Goal: Task Accomplishment & Management: Use online tool/utility

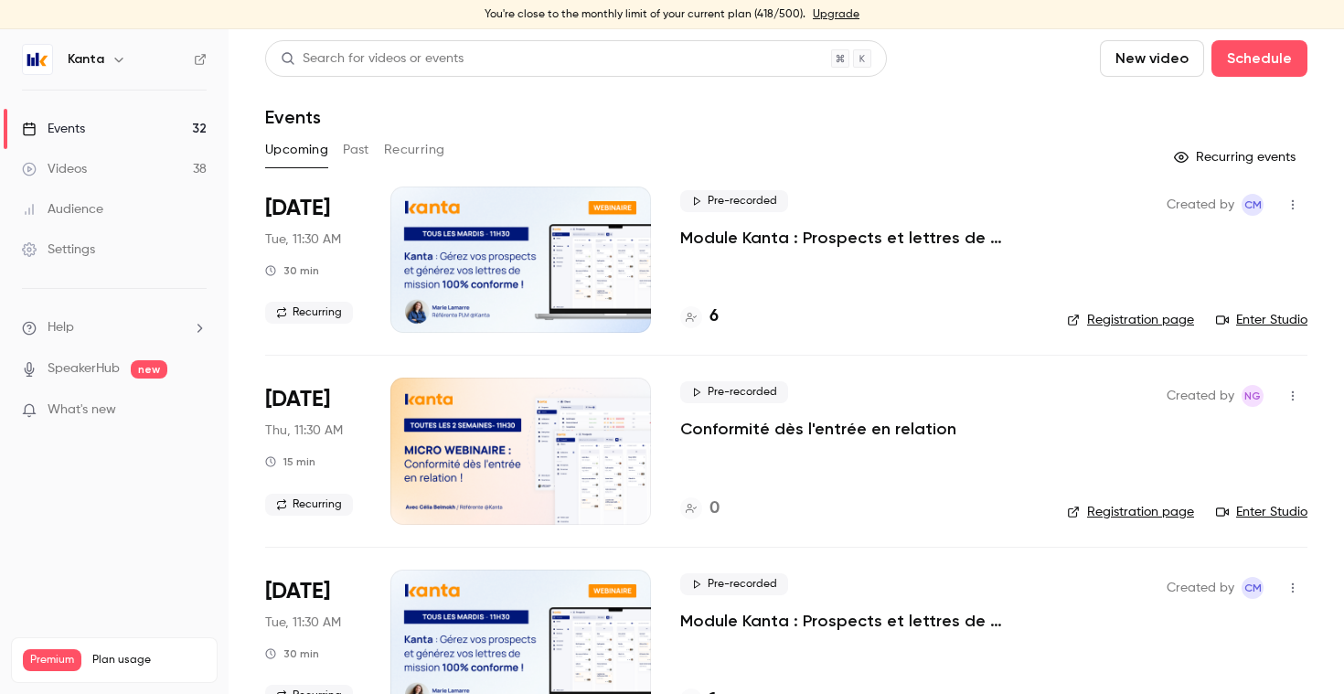
click at [412, 151] on button "Recurring" at bounding box center [414, 149] width 61 height 29
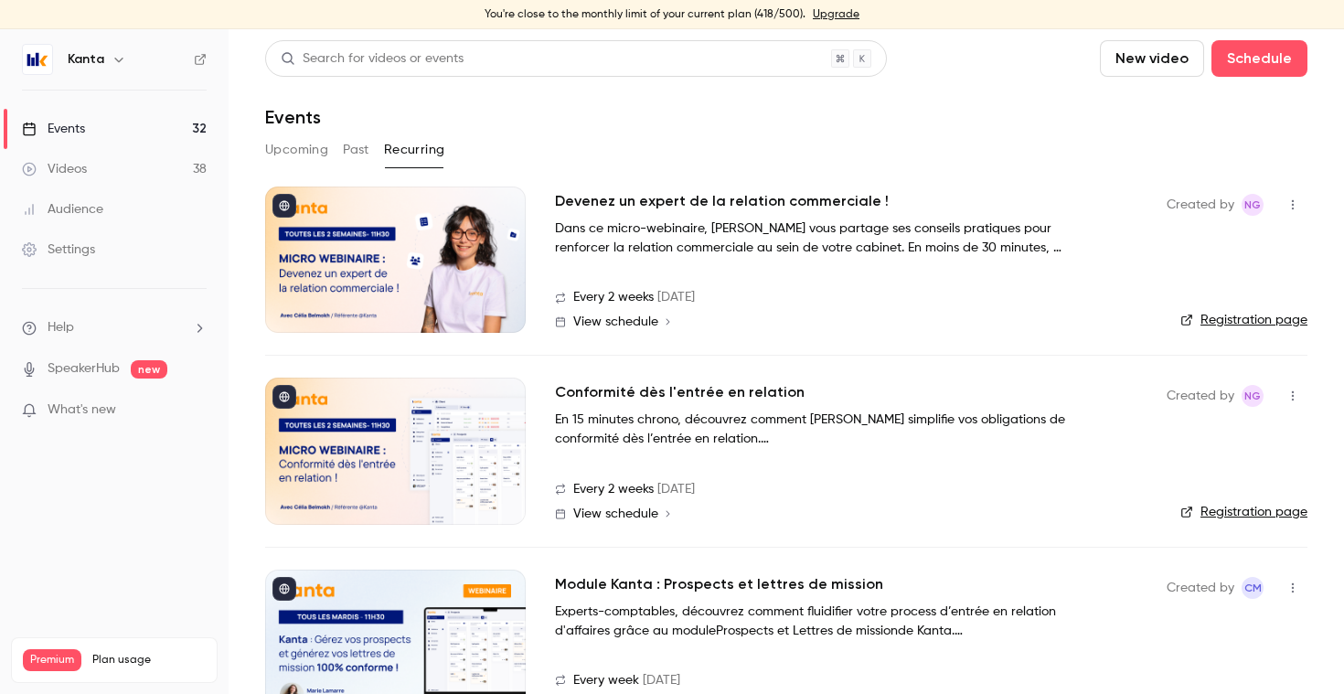
scroll to position [55, 0]
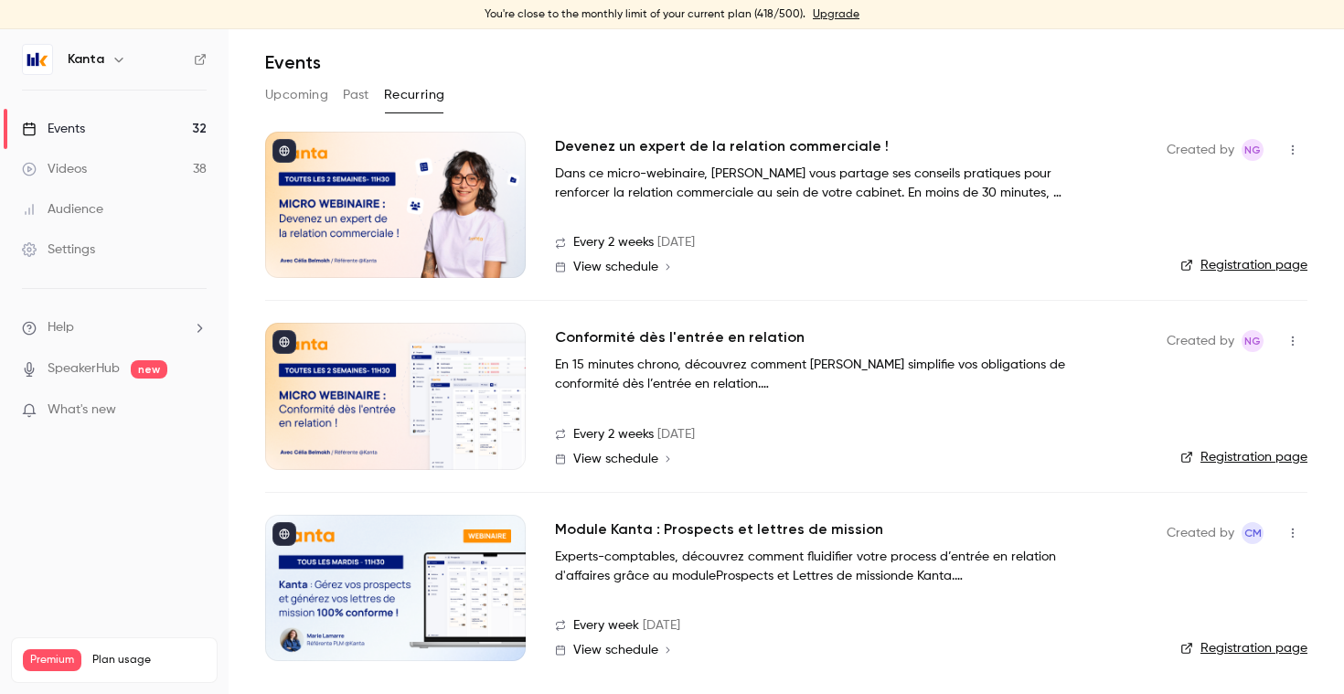
click at [406, 576] on div at bounding box center [395, 588] width 261 height 146
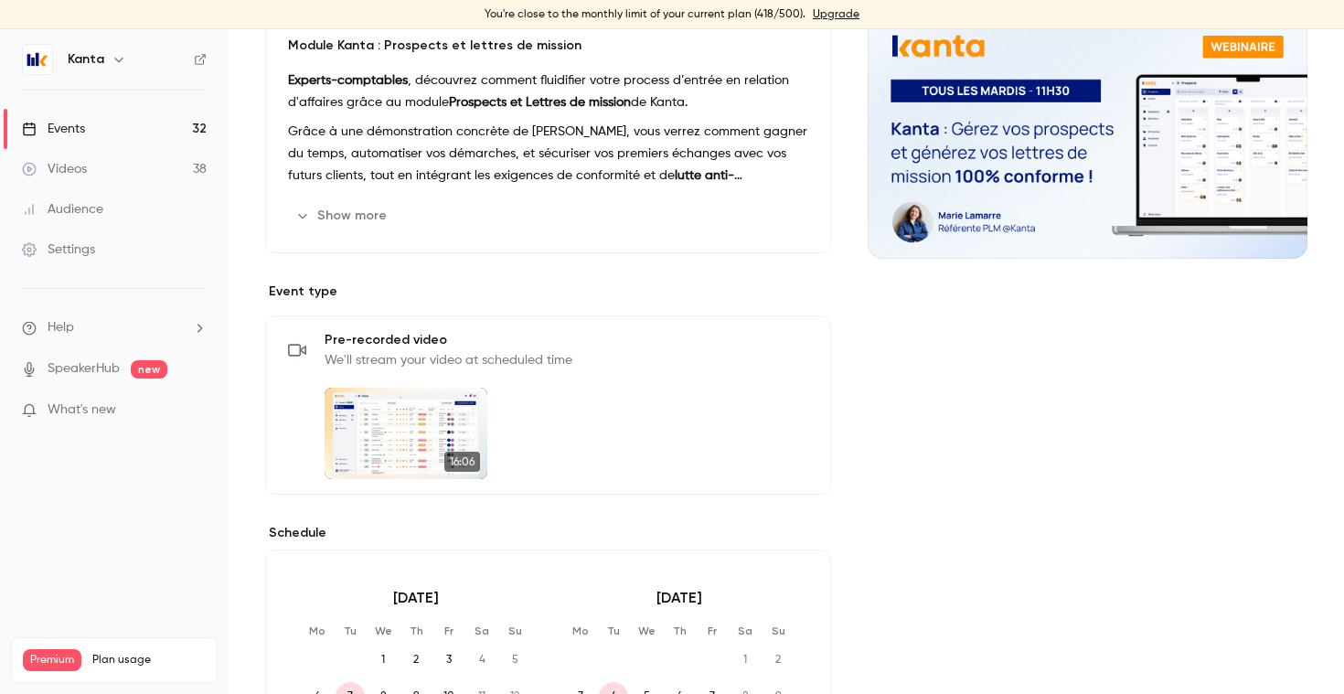
scroll to position [320, 0]
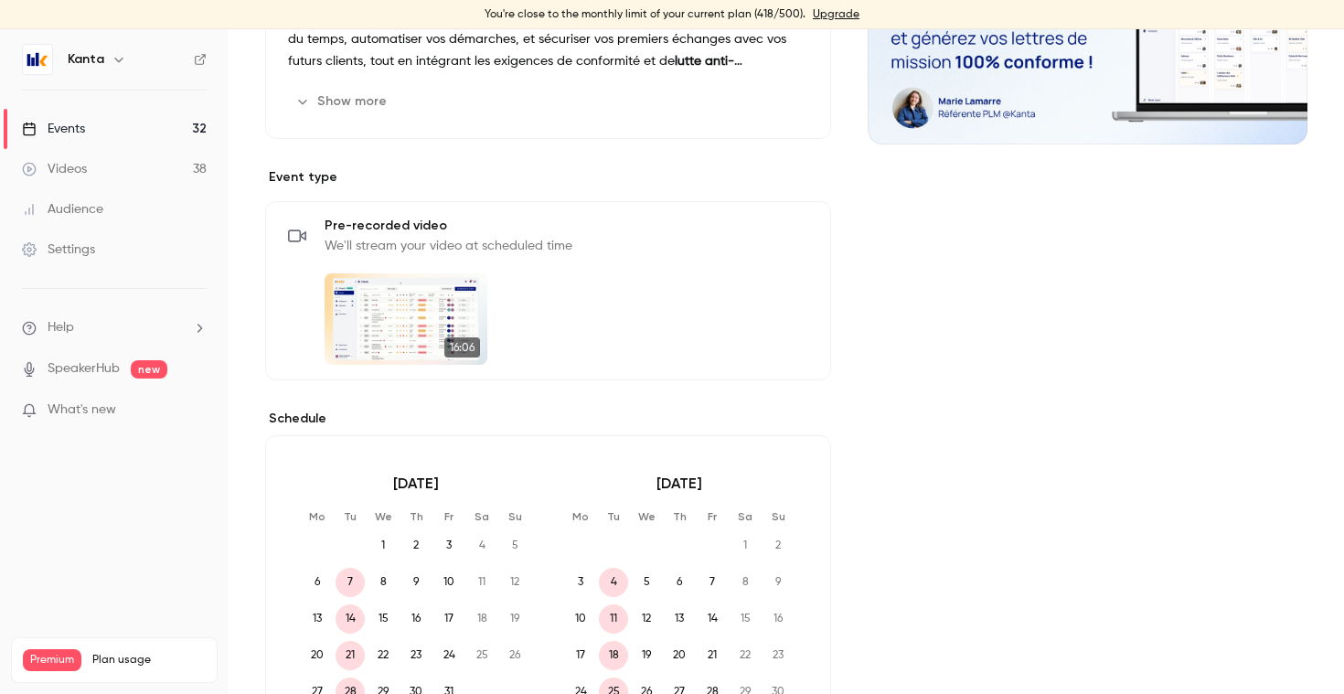
click at [785, 235] on button "Edit" at bounding box center [774, 235] width 67 height 29
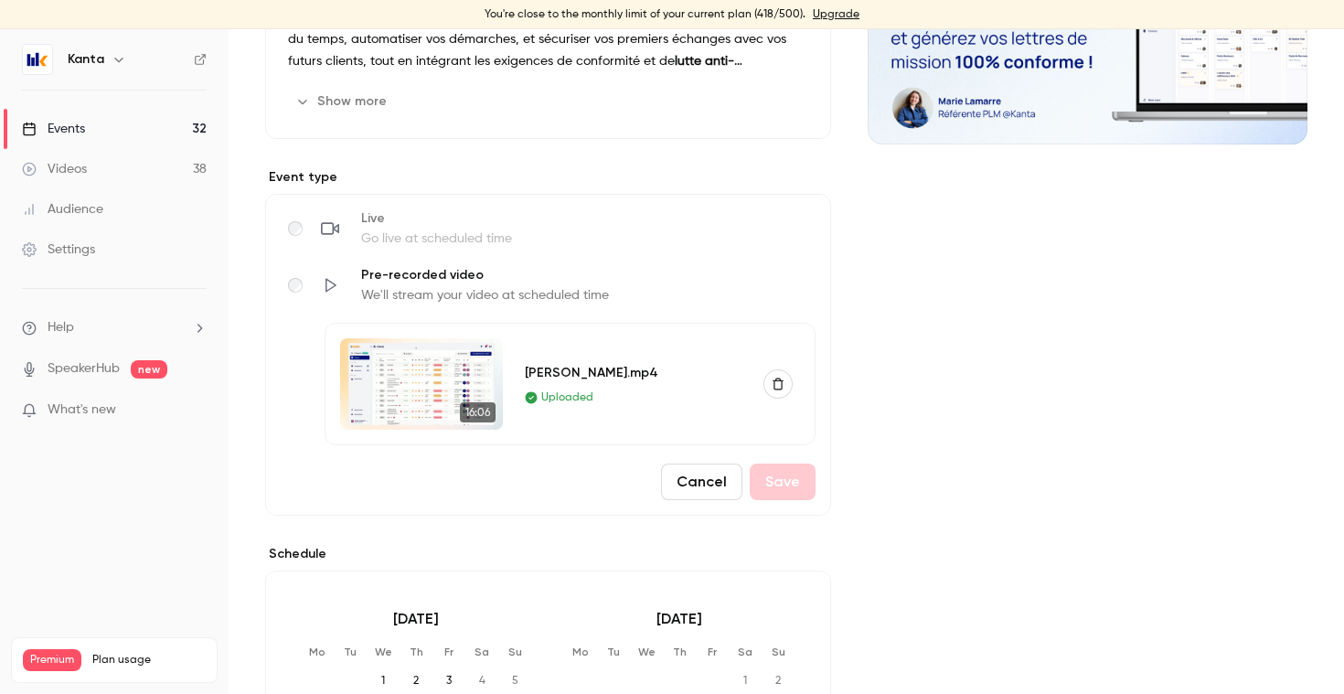
click at [781, 387] on icon "button" at bounding box center [778, 384] width 11 height 12
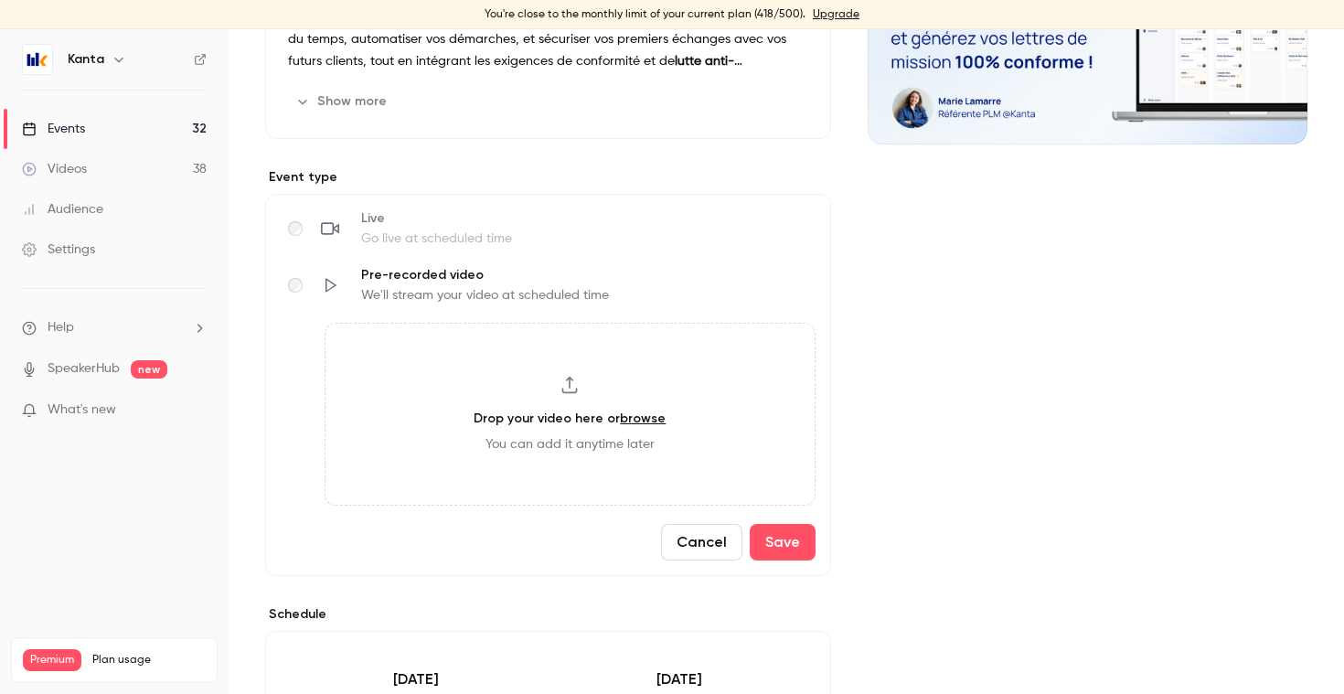
click at [581, 389] on div "Drop your video here or browse You can add it anytime later" at bounding box center [570, 414] width 491 height 183
type input "**********"
